Goal: Task Accomplishment & Management: Complete application form

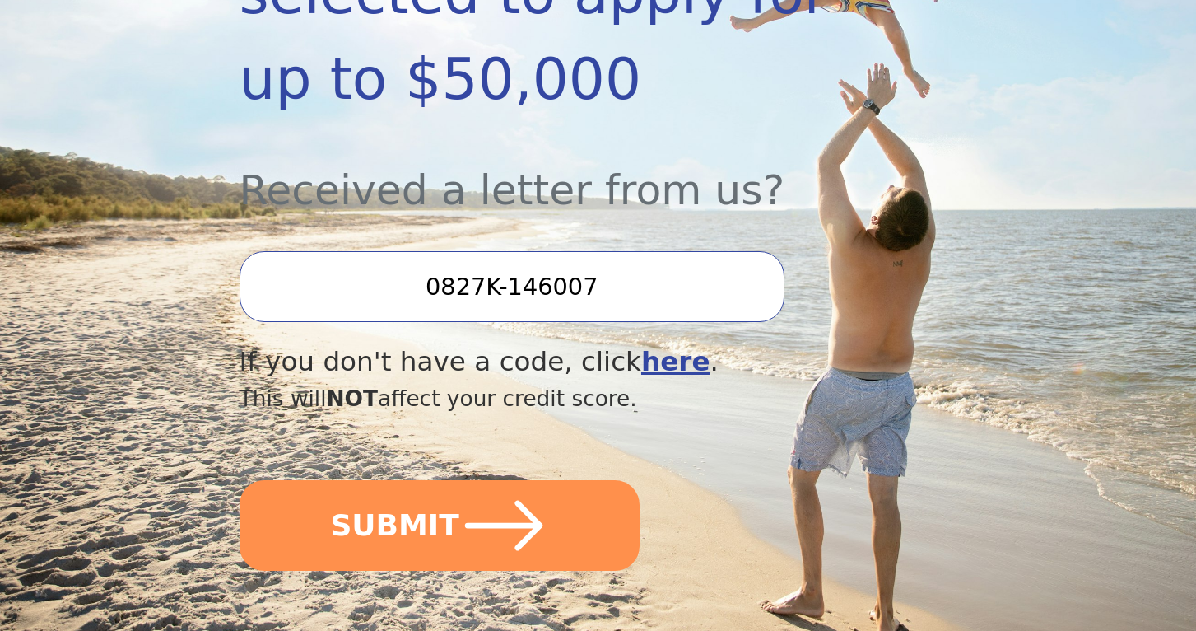
scroll to position [488, 0]
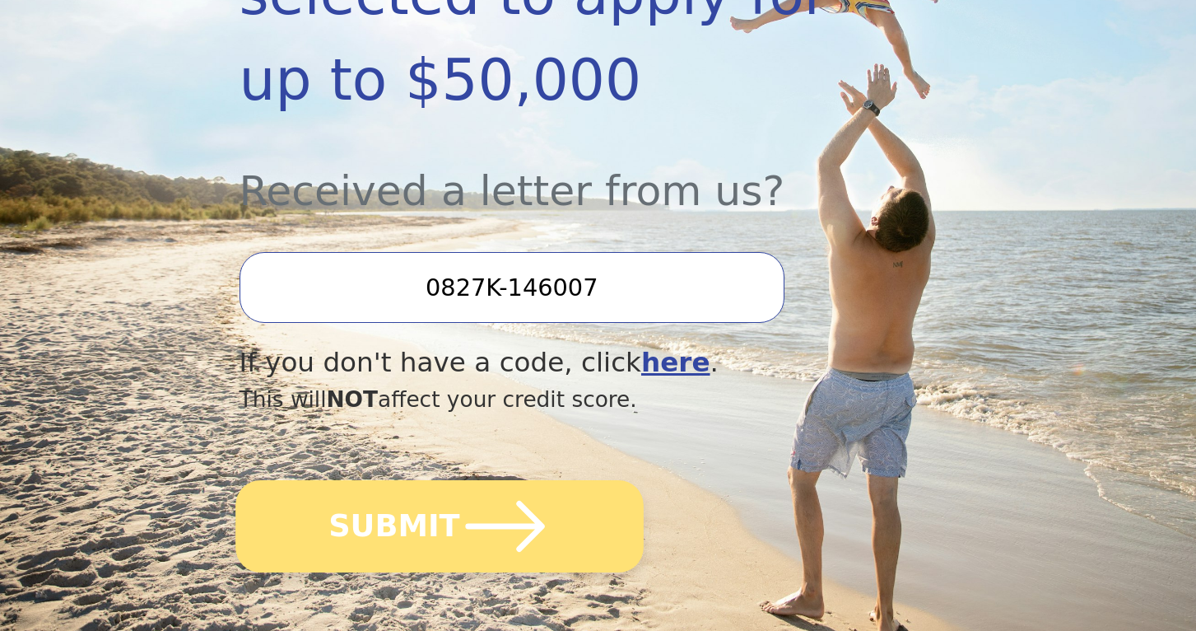
click at [522, 523] on icon "submit" at bounding box center [504, 526] width 79 height 51
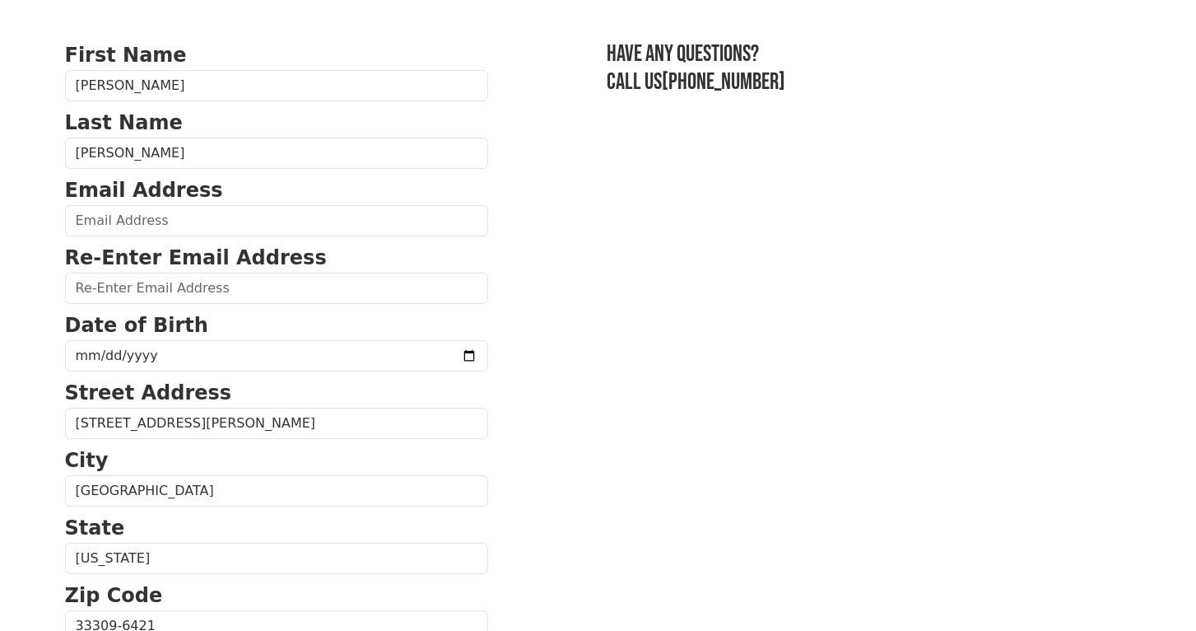
scroll to position [96, 0]
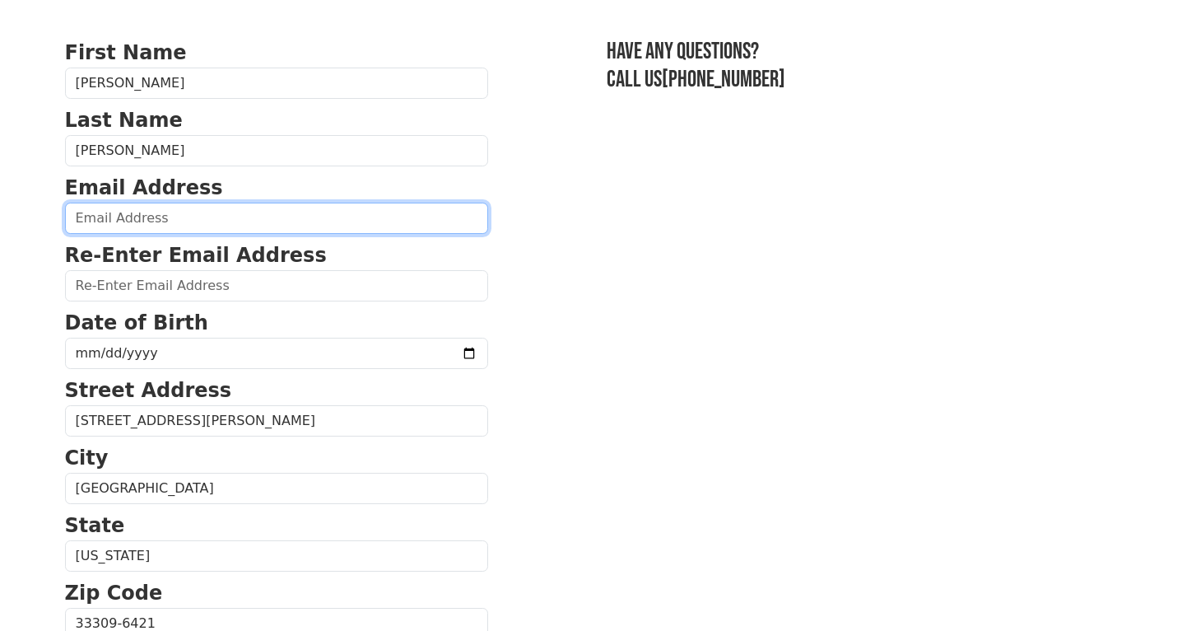
click at [420, 215] on input "email" at bounding box center [276, 218] width 423 height 31
type input "vicberger4l@gmail.com"
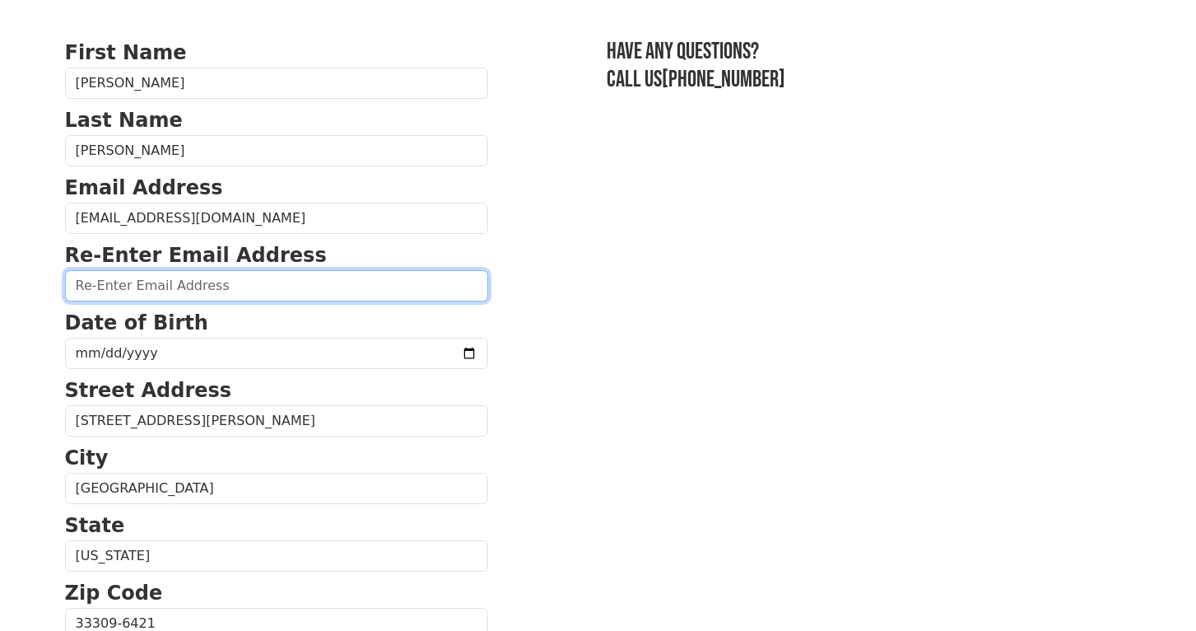
click at [426, 287] on input "email" at bounding box center [276, 285] width 423 height 31
type input "vicberger4l@gmail.com"
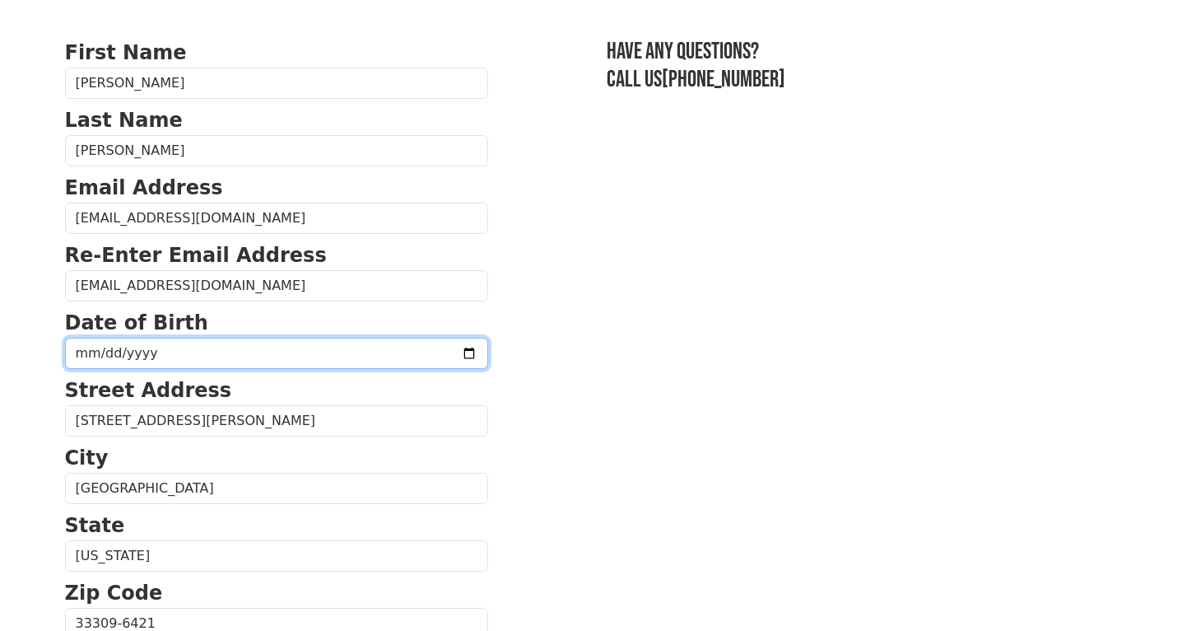
click at [267, 343] on input "date" at bounding box center [276, 353] width 423 height 31
click at [100, 356] on input "date" at bounding box center [276, 353] width 423 height 31
click at [141, 353] on input "date" at bounding box center [276, 353] width 423 height 31
type input "1991-10-05"
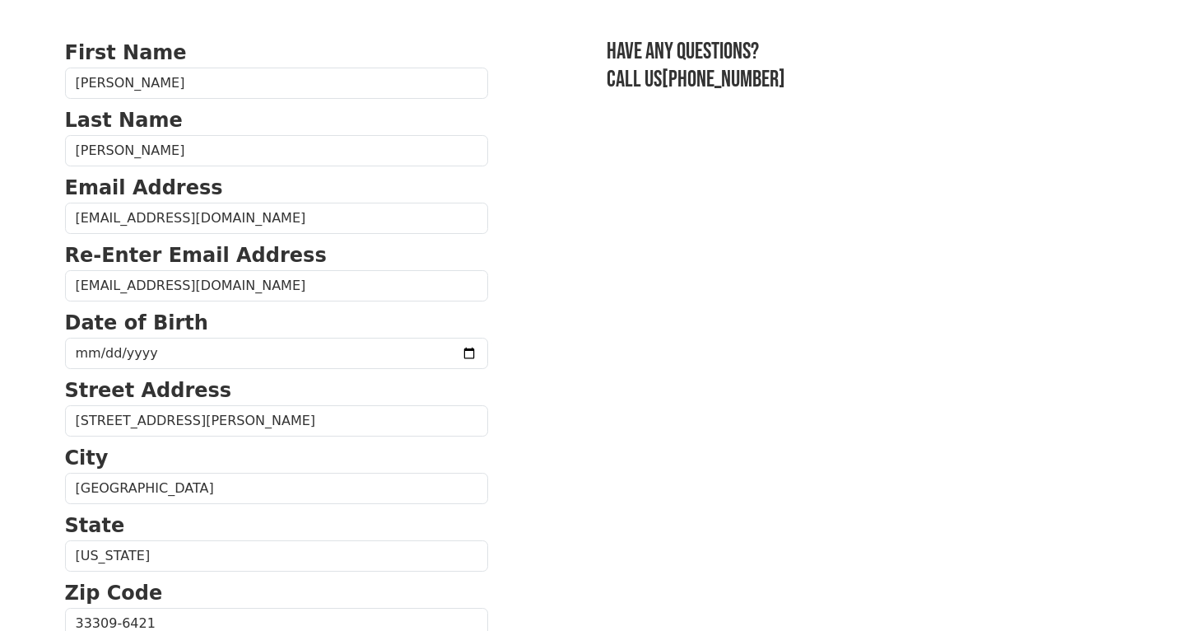
click at [501, 352] on section "First Name Victor Last Name Santos Email Address vicberger4l@gmail.com Re-Enter…" at bounding box center [598, 625] width 1067 height 1174
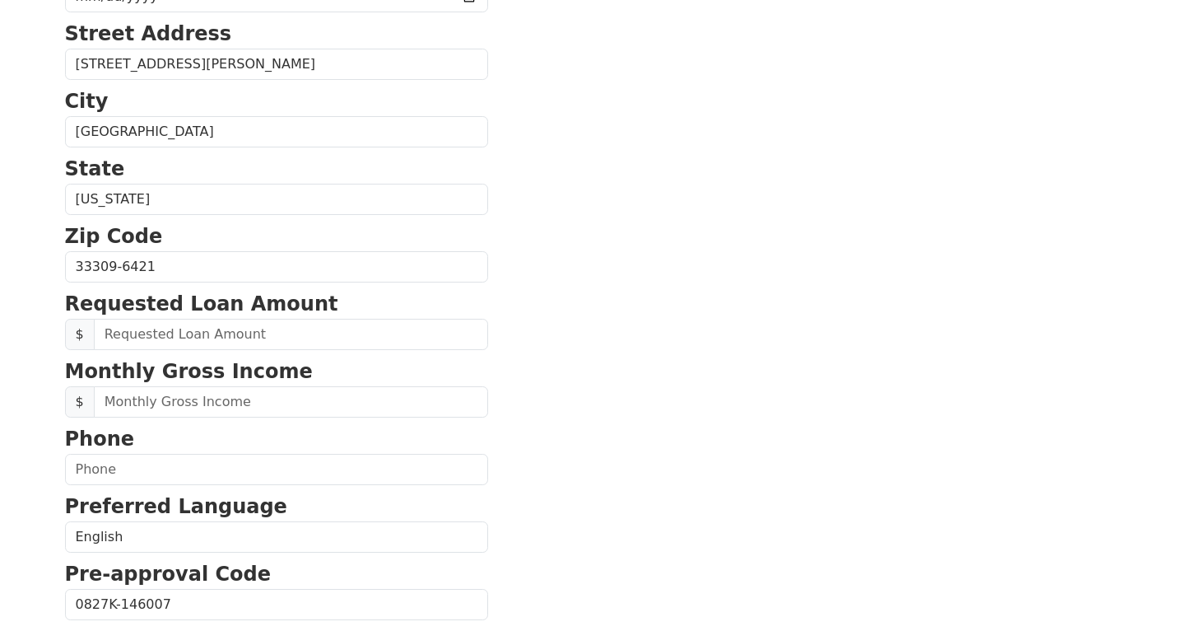
scroll to position [464, 0]
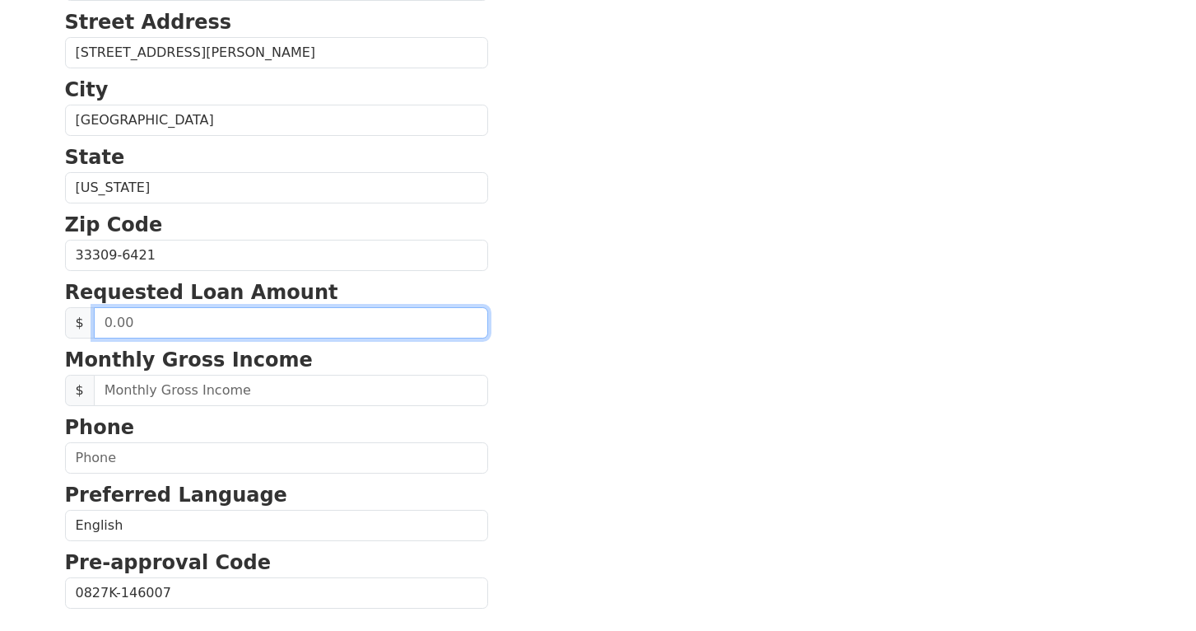
click at [201, 328] on input "text" at bounding box center [291, 322] width 394 height 31
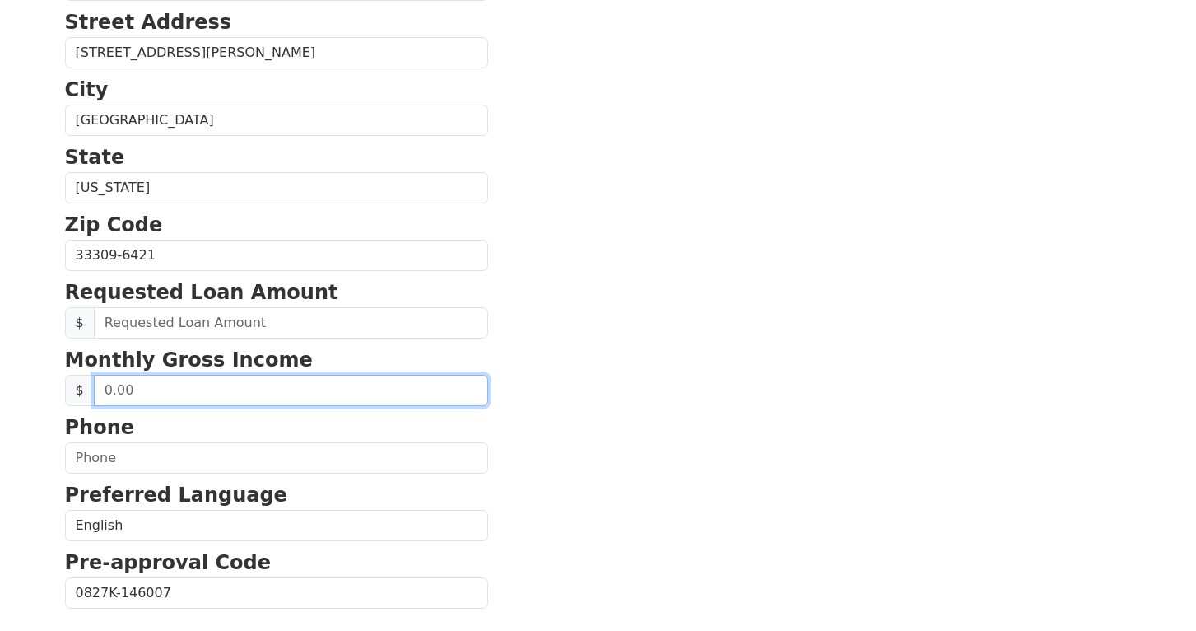
click at [147, 395] on input "text" at bounding box center [291, 390] width 394 height 31
type input "4,000.00"
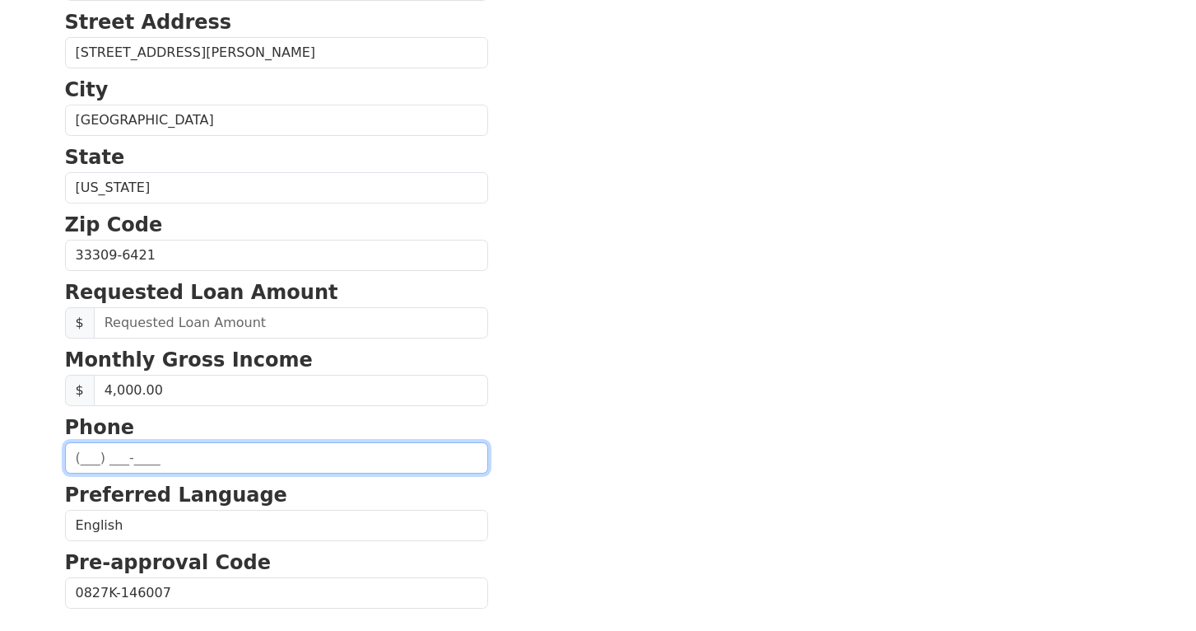
click at [416, 457] on input "text" at bounding box center [276, 457] width 423 height 31
type input "(561) 820-7808"
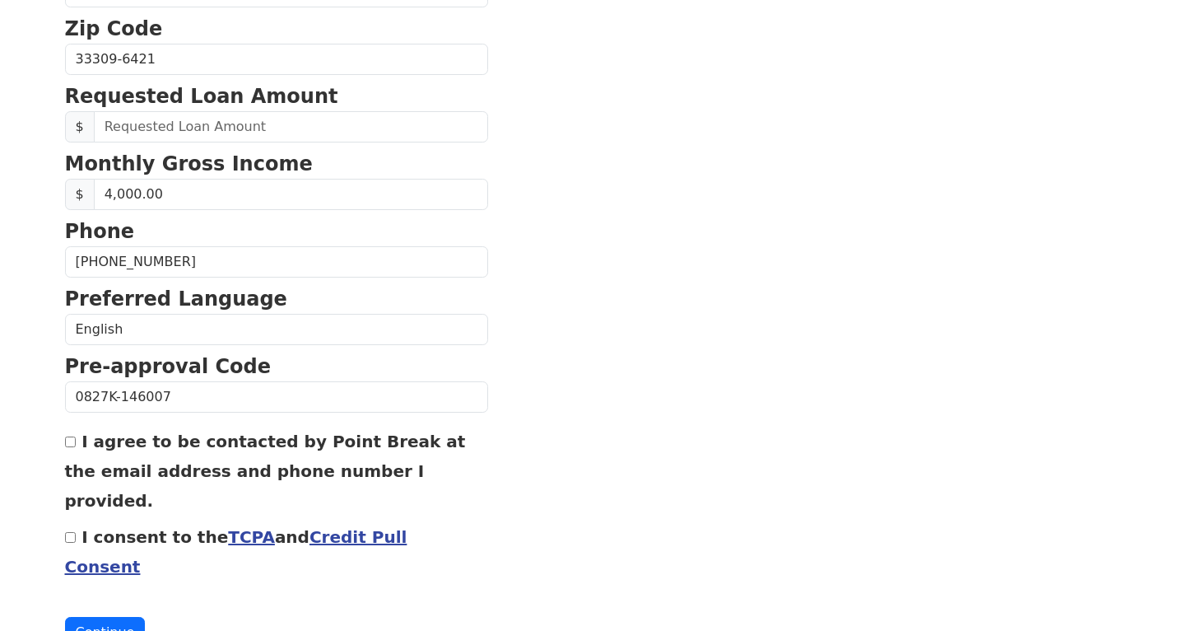
scroll to position [662, 0]
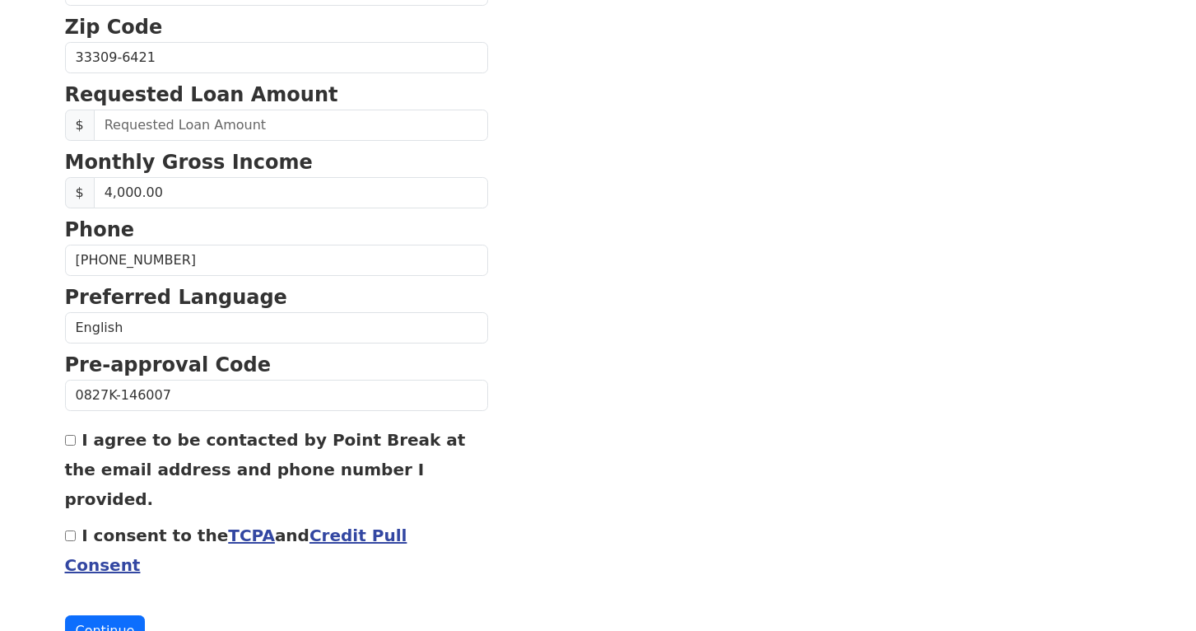
click at [72, 444] on input "I agree to be contacted by Point Break at the email address and phone number I …" at bounding box center [70, 440] width 11 height 11
checkbox input "true"
click at [68, 530] on input "I consent to the TCPA and Credit Pull Consent" at bounding box center [70, 535] width 11 height 11
checkbox input "true"
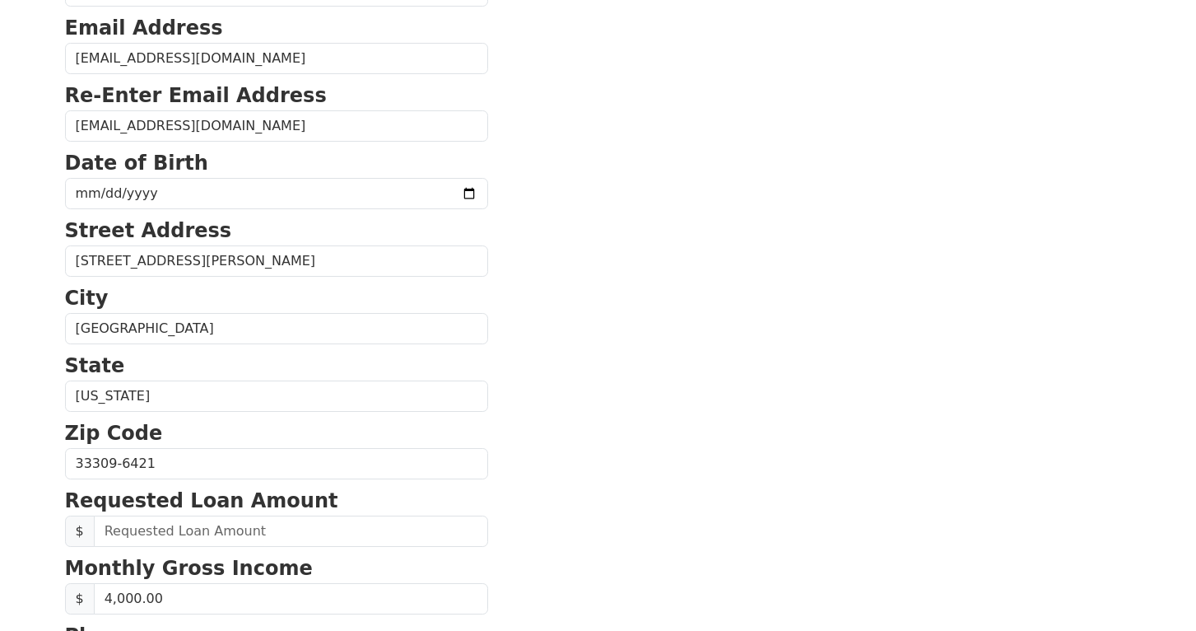
scroll to position [259, 0]
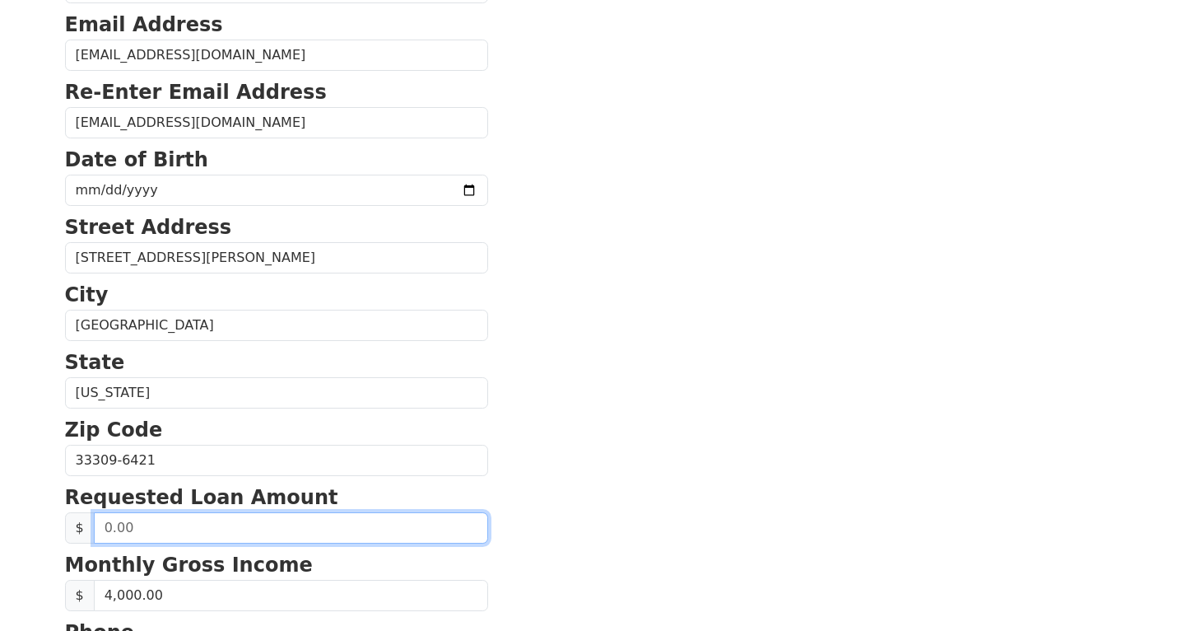
click at [193, 526] on input "text" at bounding box center [291, 527] width 394 height 31
type input "30,000.00"
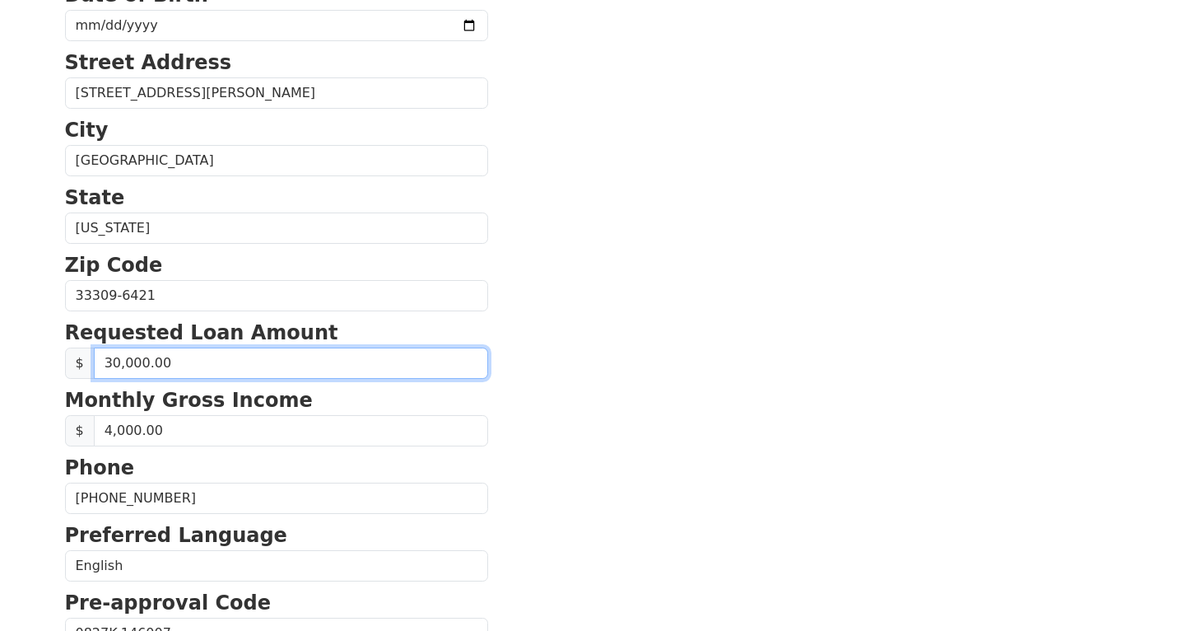
scroll to position [430, 0]
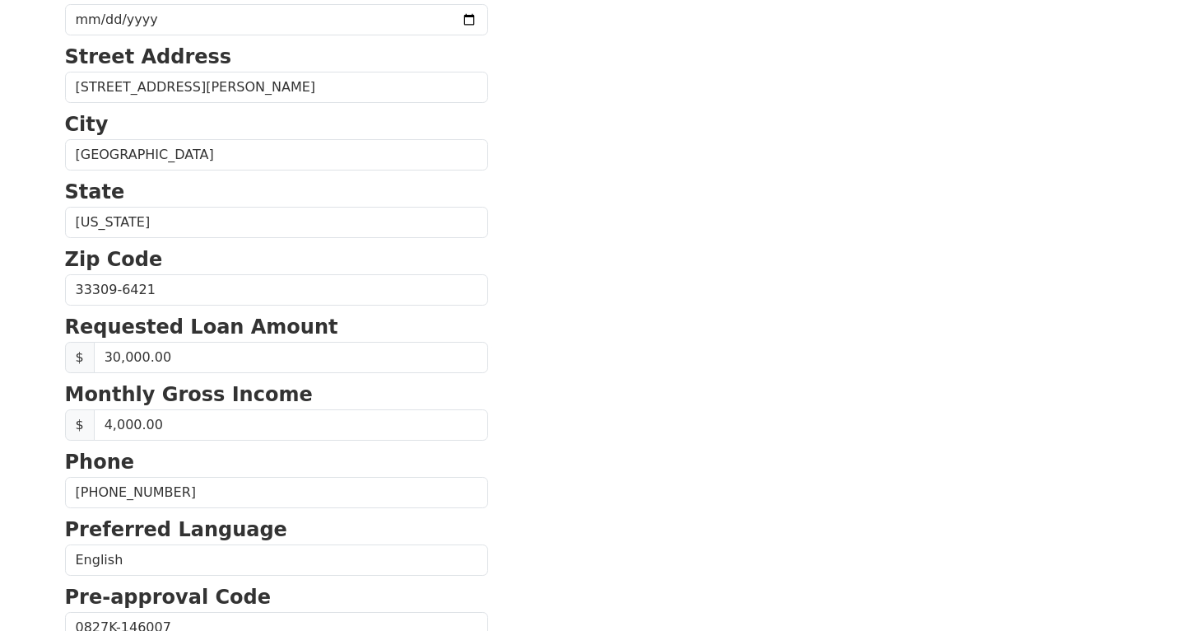
click at [682, 265] on section "First Name Victor Last Name Santos Email Address vicberger4l@gmail.com Re-Enter…" at bounding box center [598, 291] width 1067 height 1174
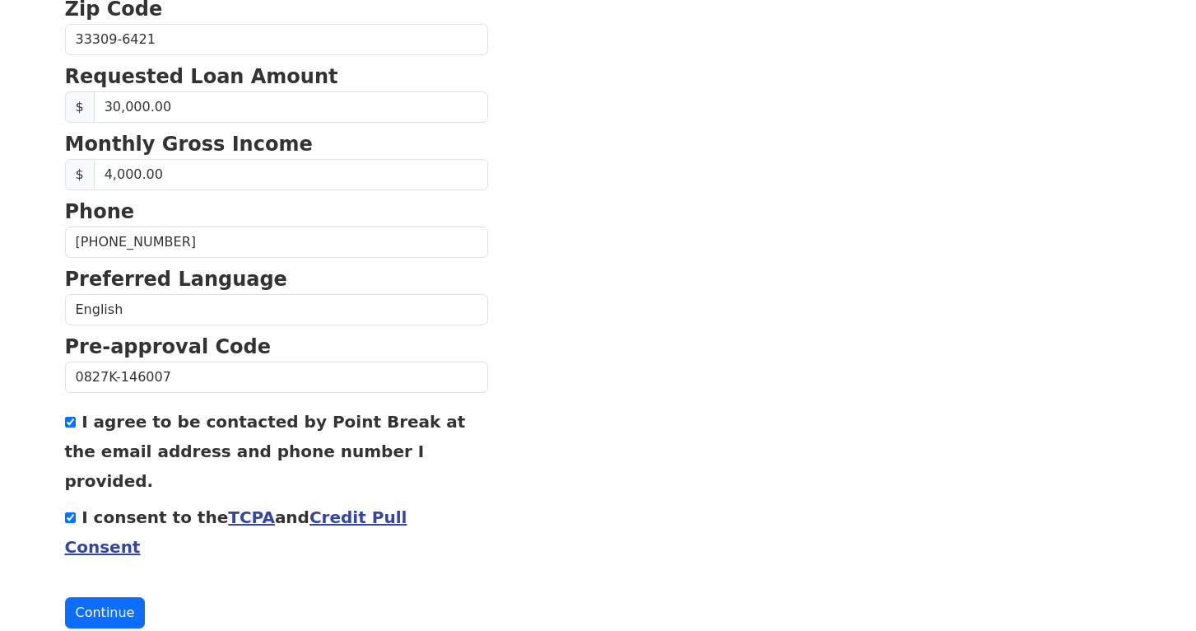
scroll to position [679, 0]
click at [119, 598] on button "Continue" at bounding box center [105, 613] width 81 height 31
